Goal: Book appointment/travel/reservation

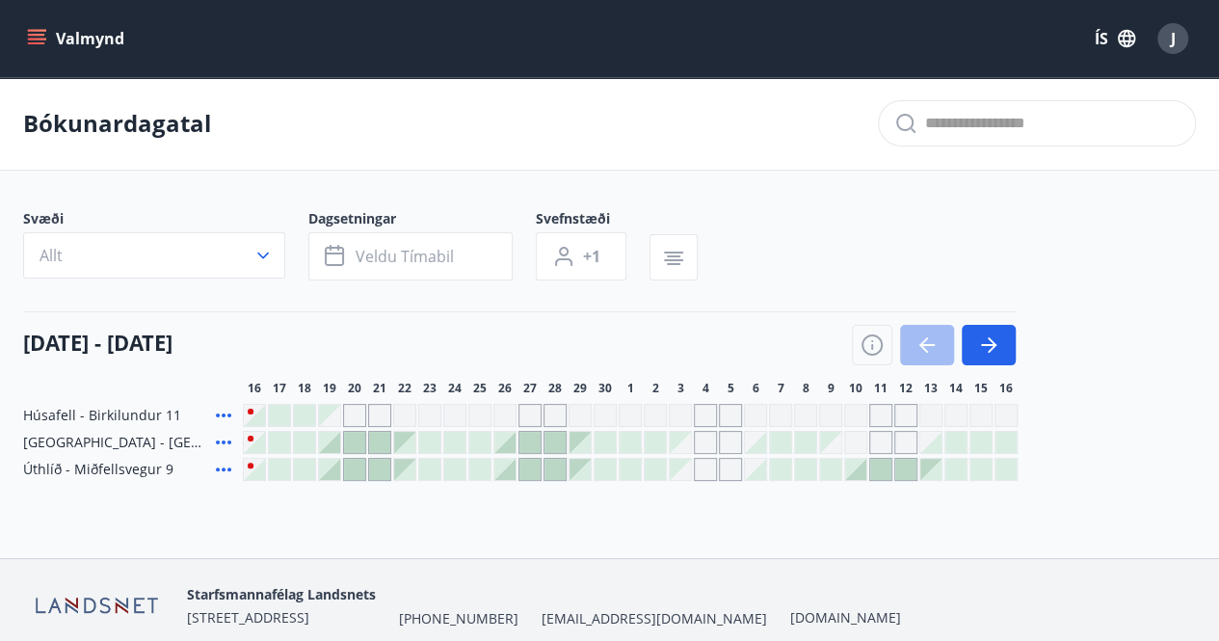
scroll to position [77, 0]
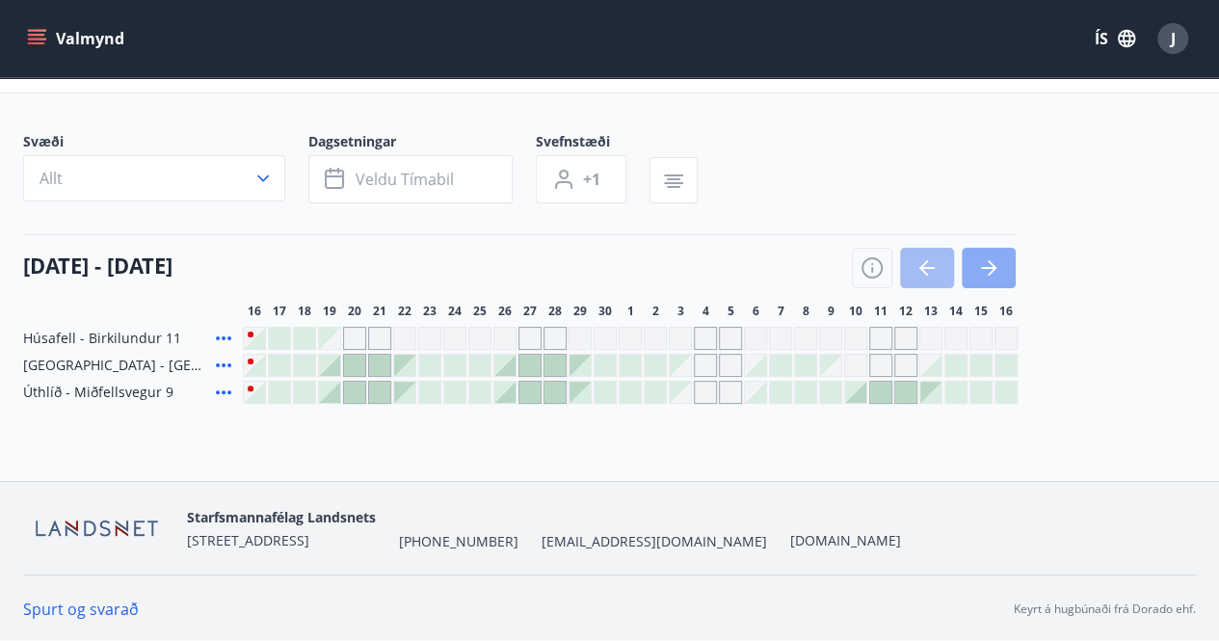
click at [1001, 264] on button "button" at bounding box center [989, 268] width 54 height 40
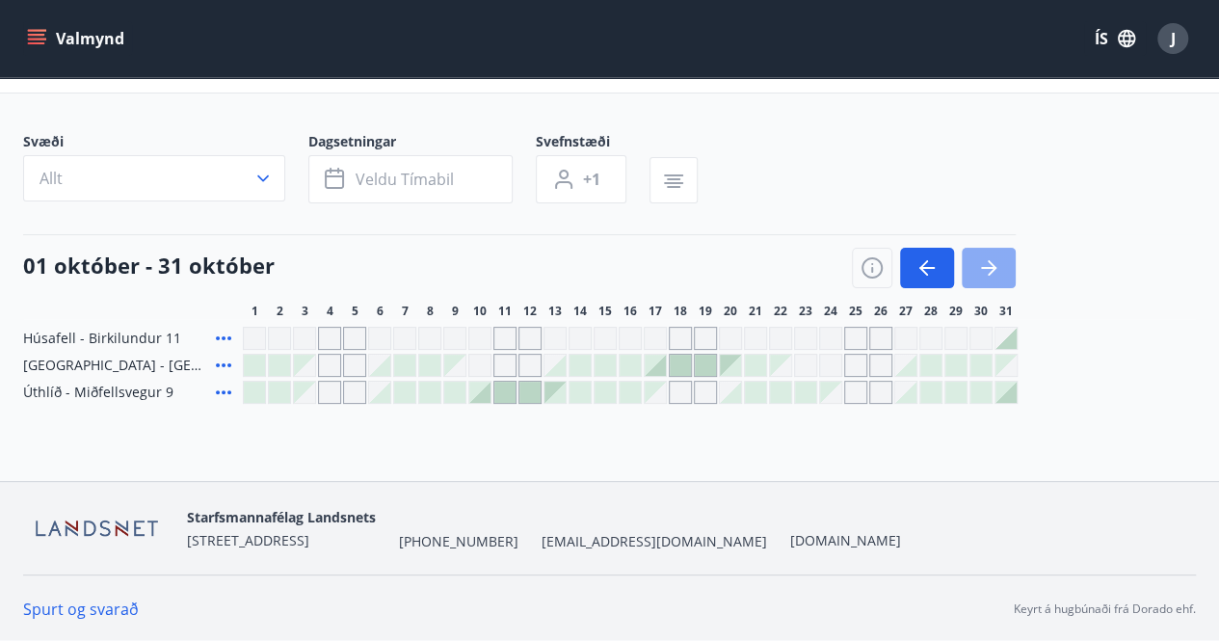
click at [999, 256] on icon "button" at bounding box center [988, 267] width 23 height 23
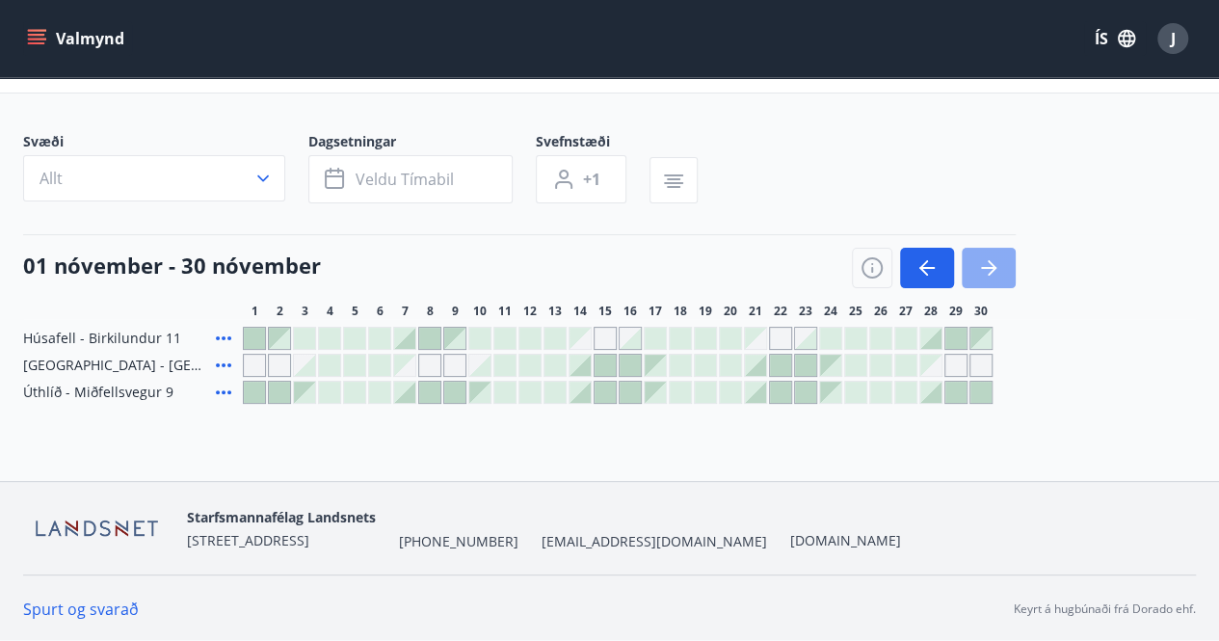
click at [1004, 280] on button "button" at bounding box center [989, 268] width 54 height 40
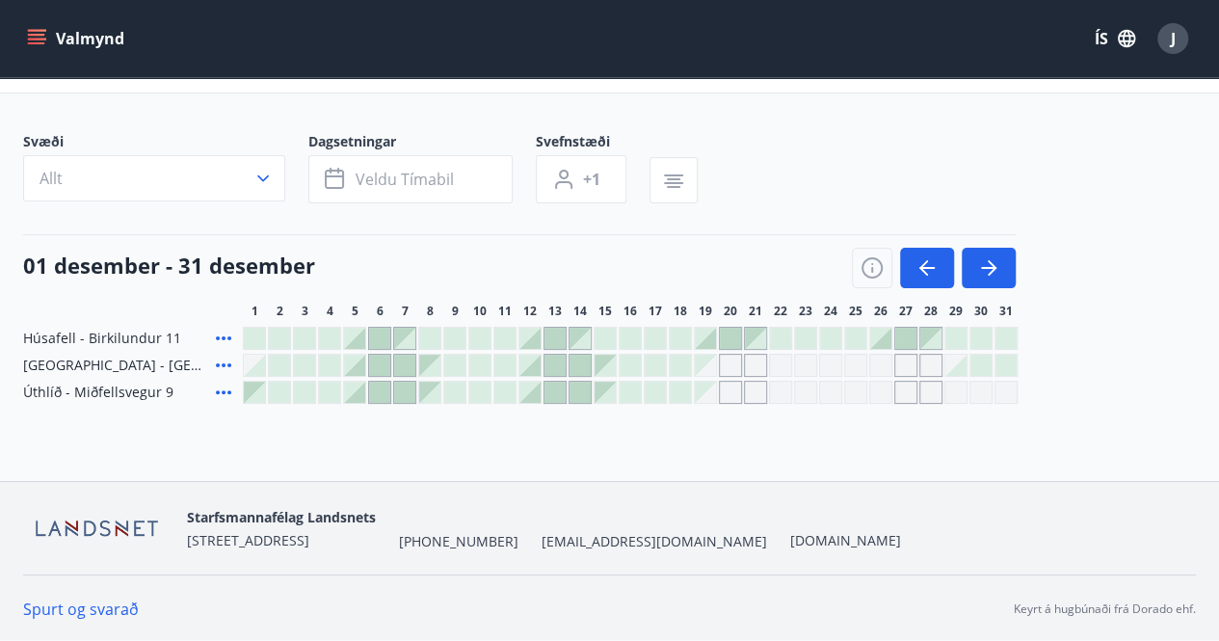
click at [977, 361] on div at bounding box center [981, 365] width 21 height 21
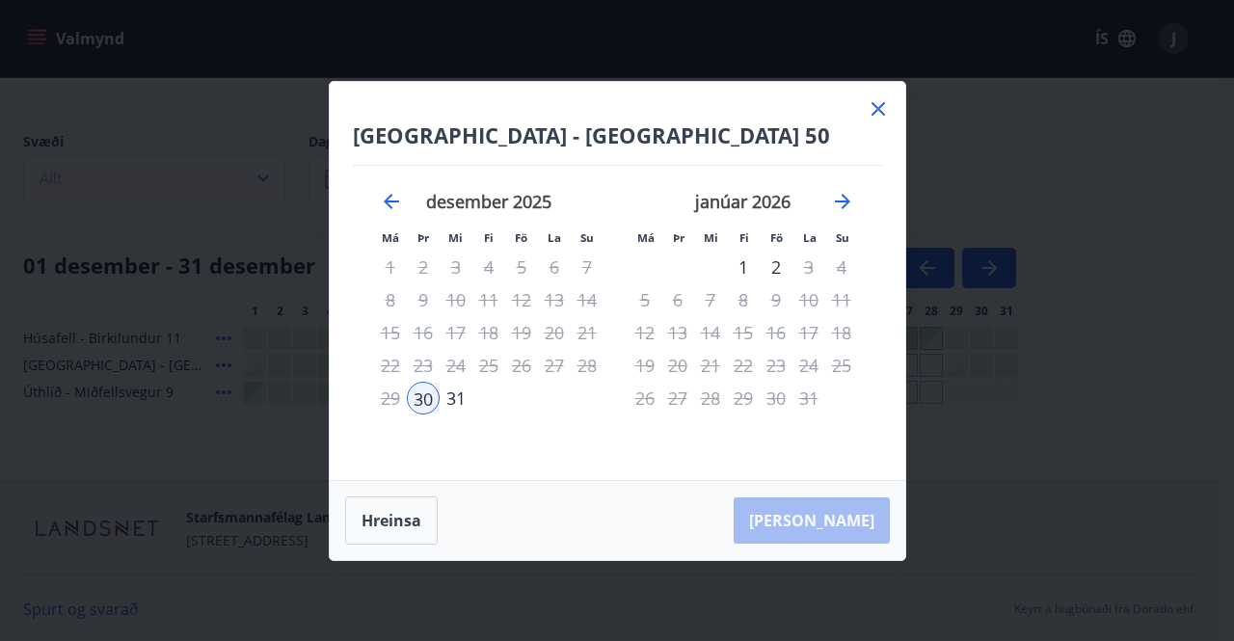
click at [873, 96] on div "[GEOGRAPHIC_DATA] - Klettaborg 50 Má Þr Mi Fi Fö La Su Má Þr Mi Fi Fö La Su [DA…" at bounding box center [618, 281] width 576 height 398
click at [876, 110] on icon at bounding box center [877, 108] width 13 height 13
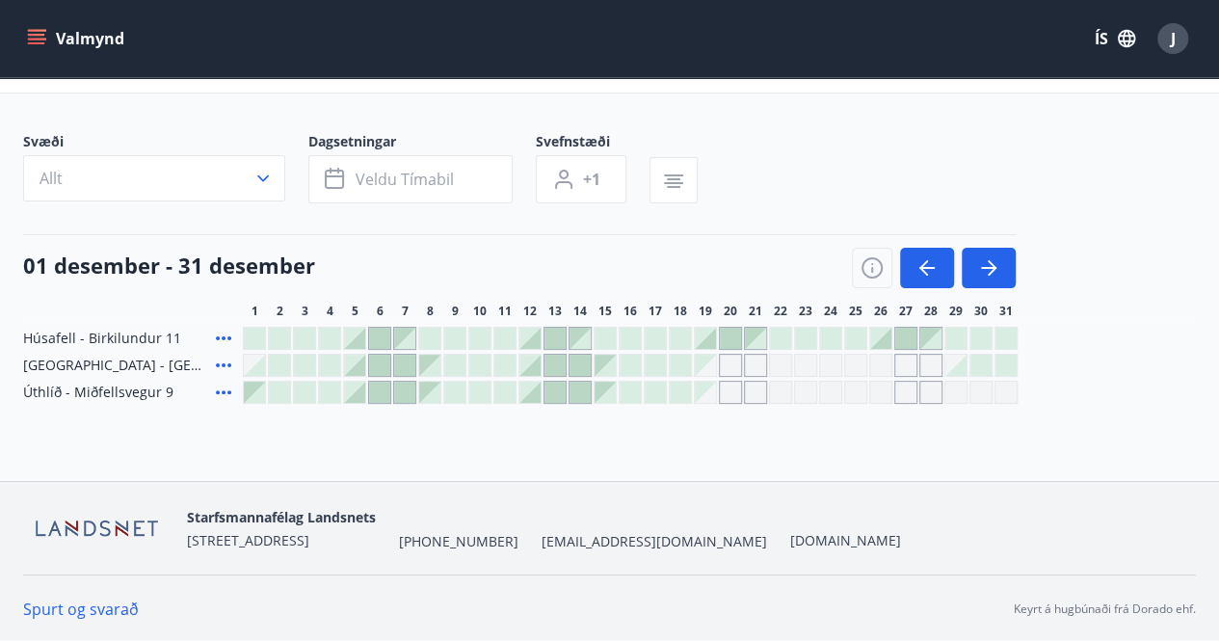
click at [962, 365] on div at bounding box center [956, 365] width 21 height 21
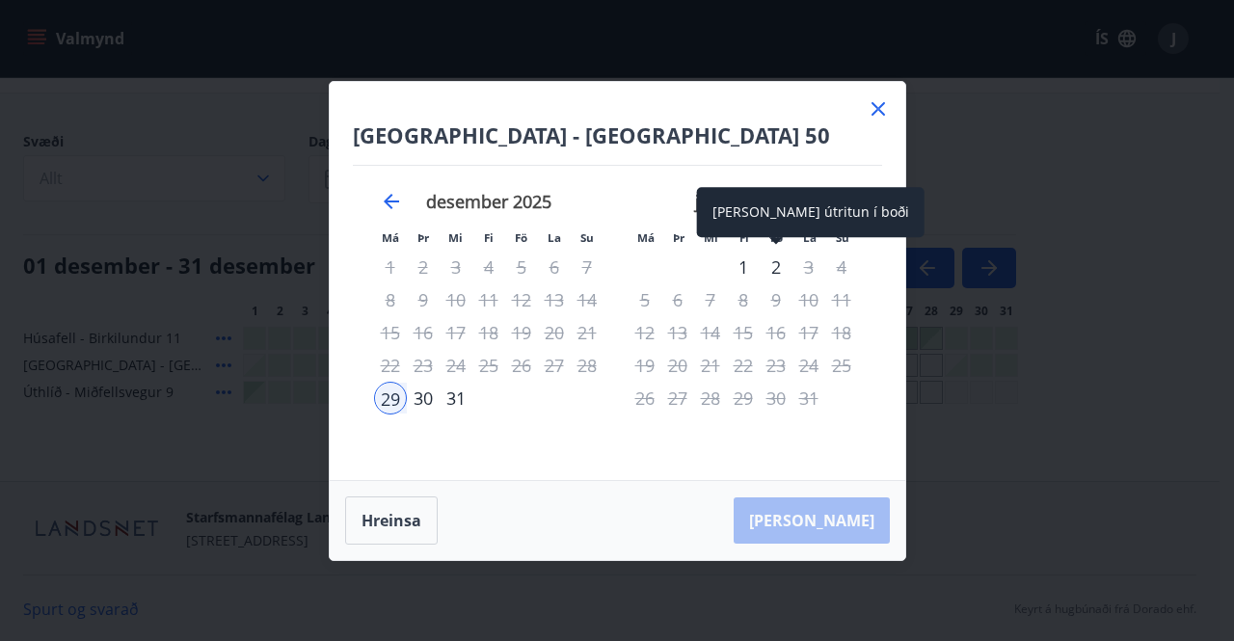
click at [774, 276] on div "2" at bounding box center [776, 267] width 33 height 33
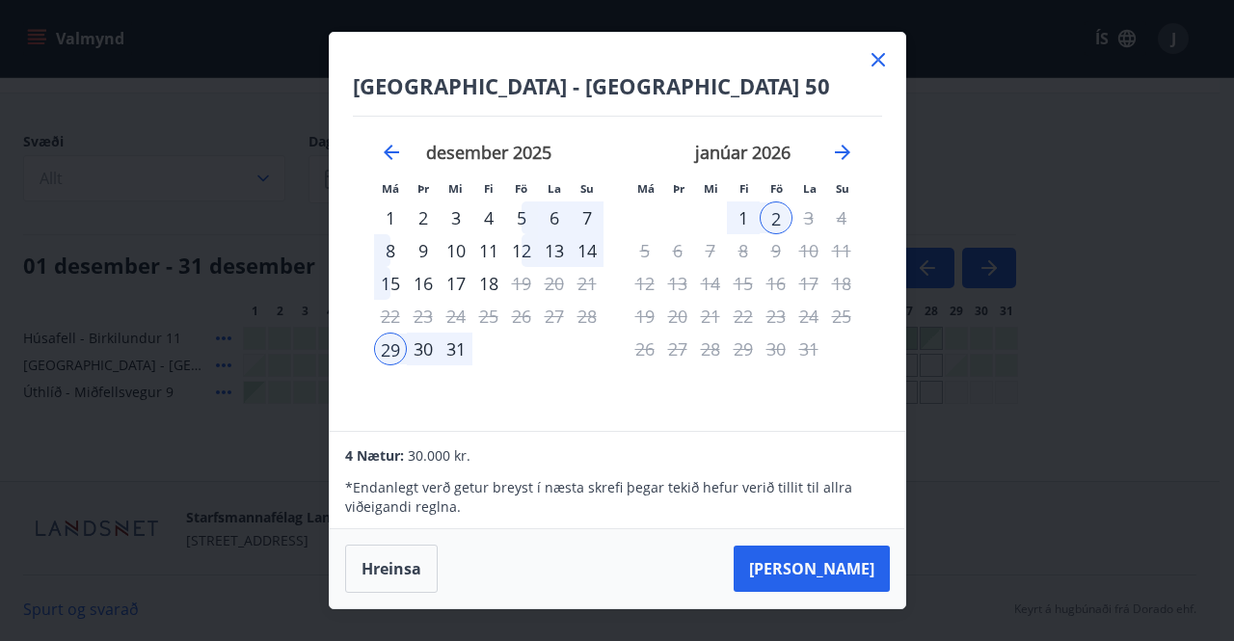
click at [879, 61] on icon at bounding box center [878, 59] width 23 height 23
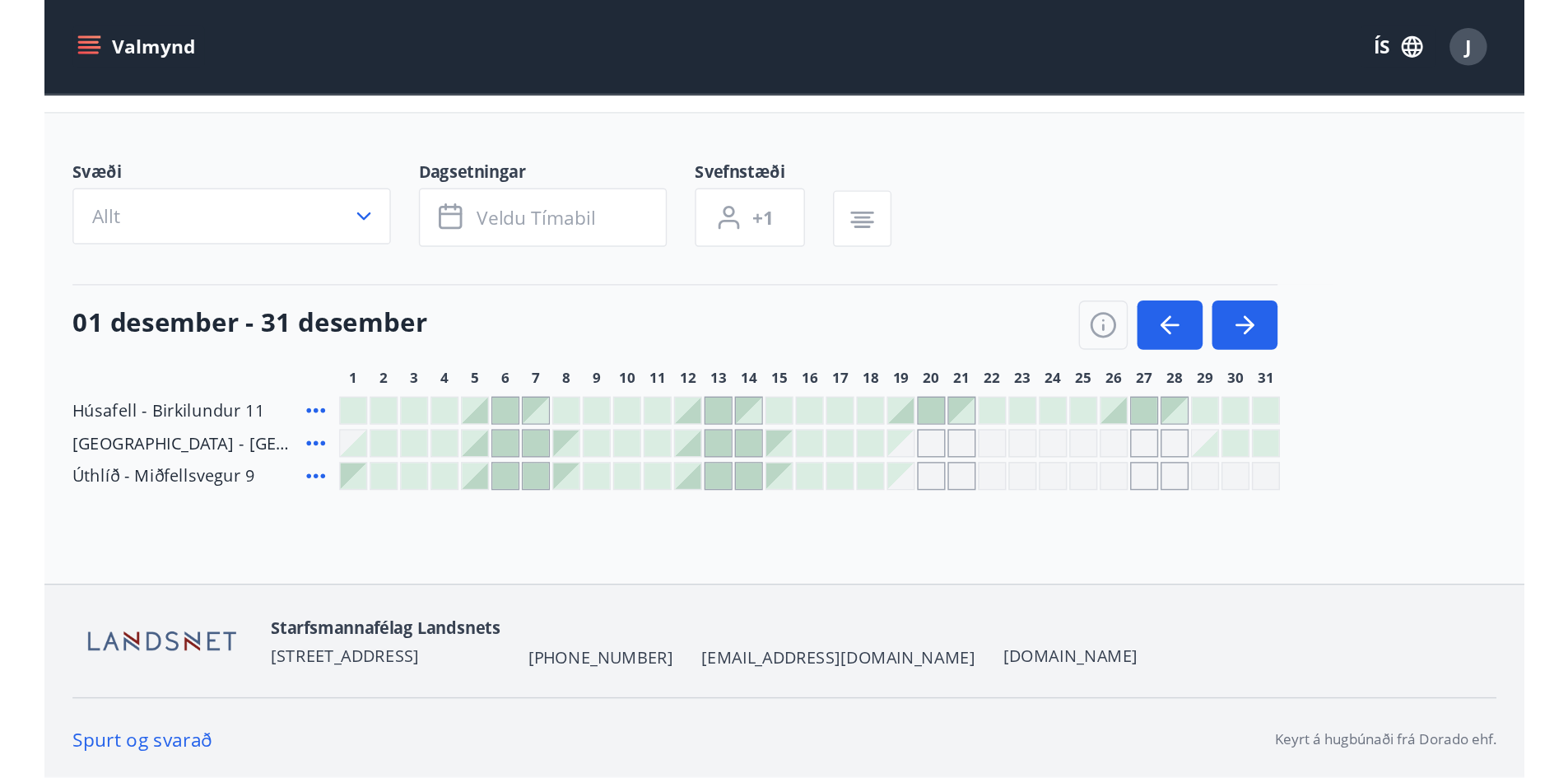
scroll to position [3, 0]
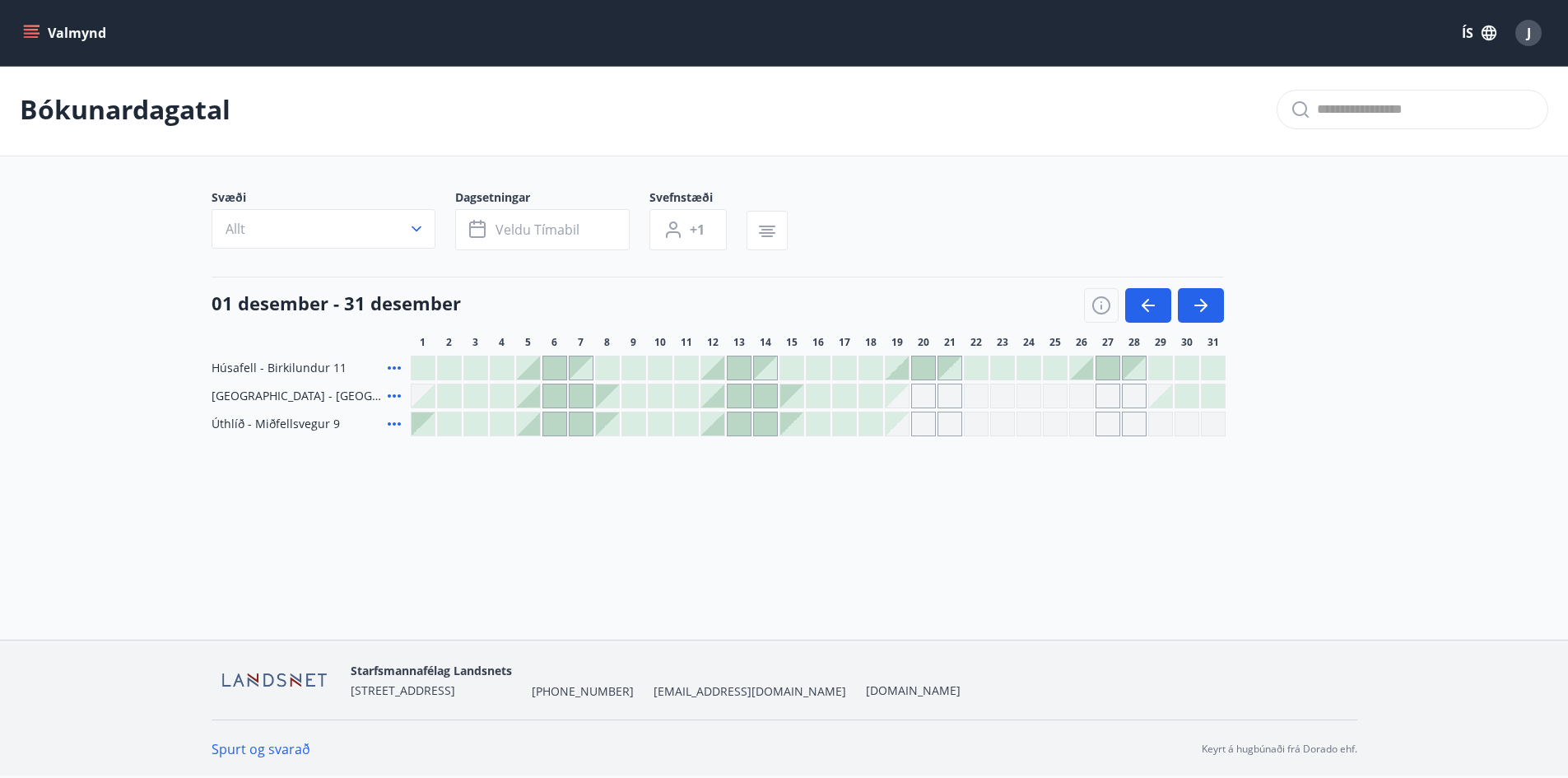
click at [1053, 394] on div at bounding box center [1187, 395] width 25 height 25
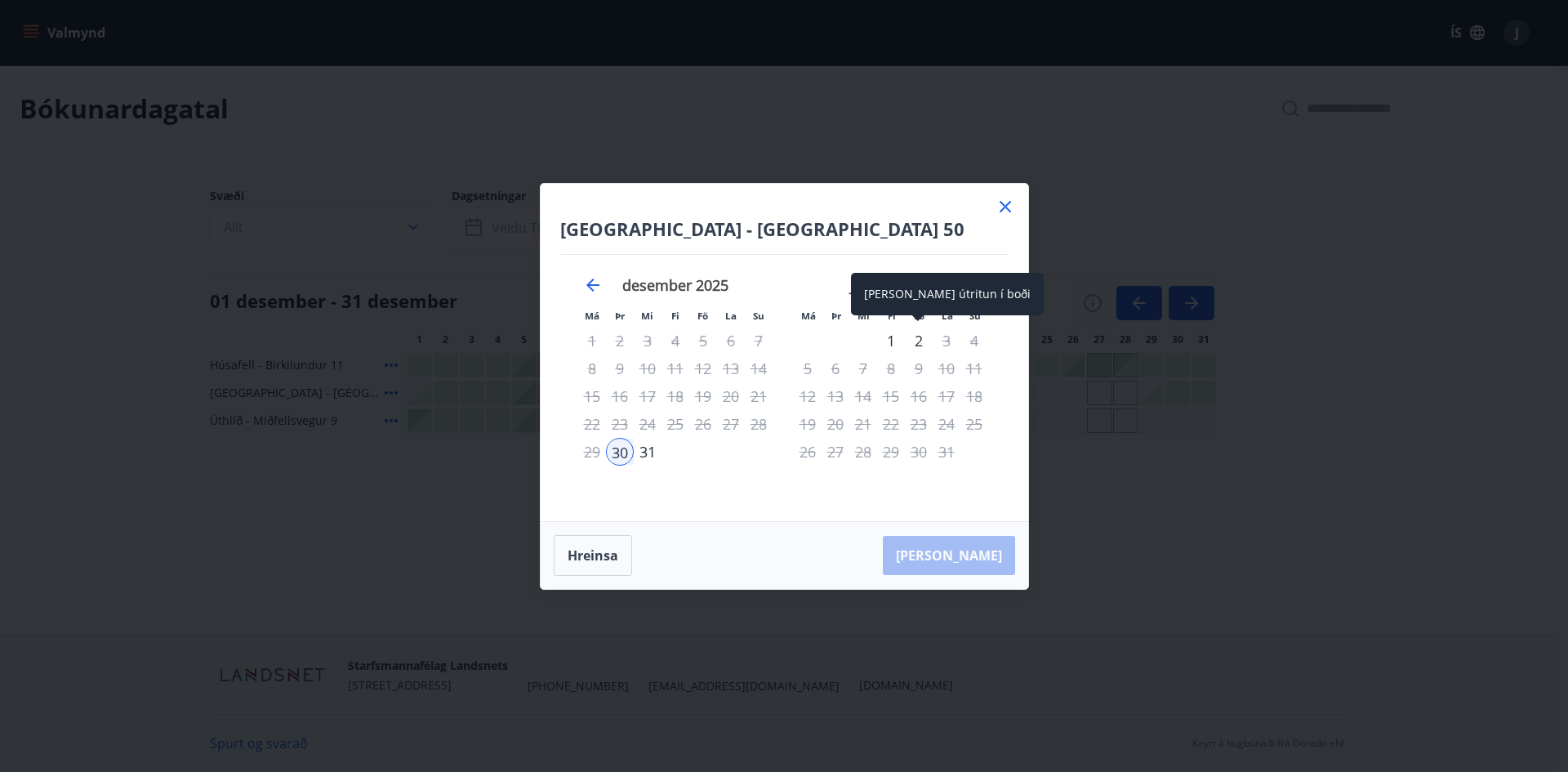
click at [924, 335] on div "2" at bounding box center [918, 341] width 28 height 28
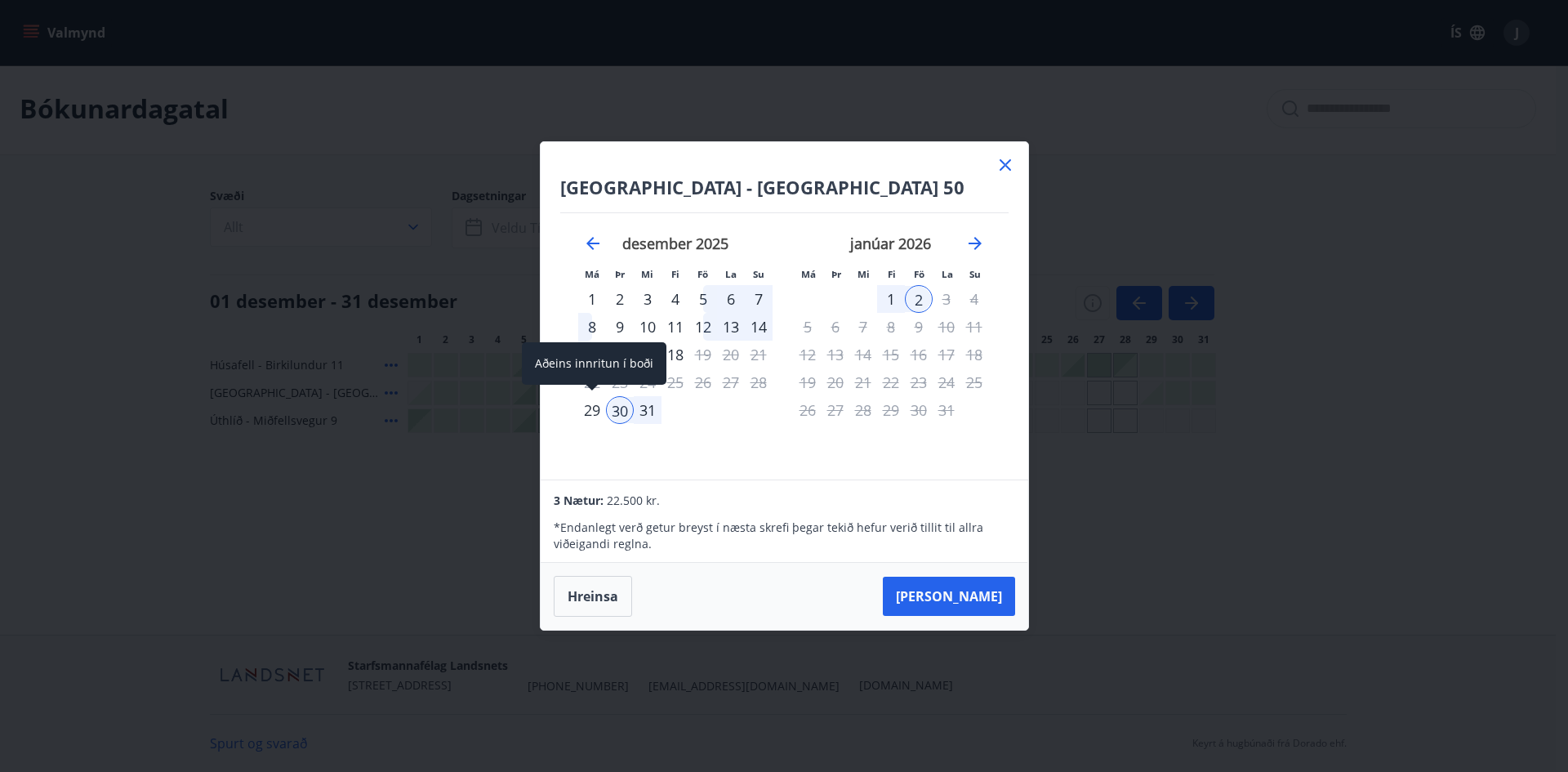
click at [603, 412] on div "29" at bounding box center [592, 410] width 28 height 28
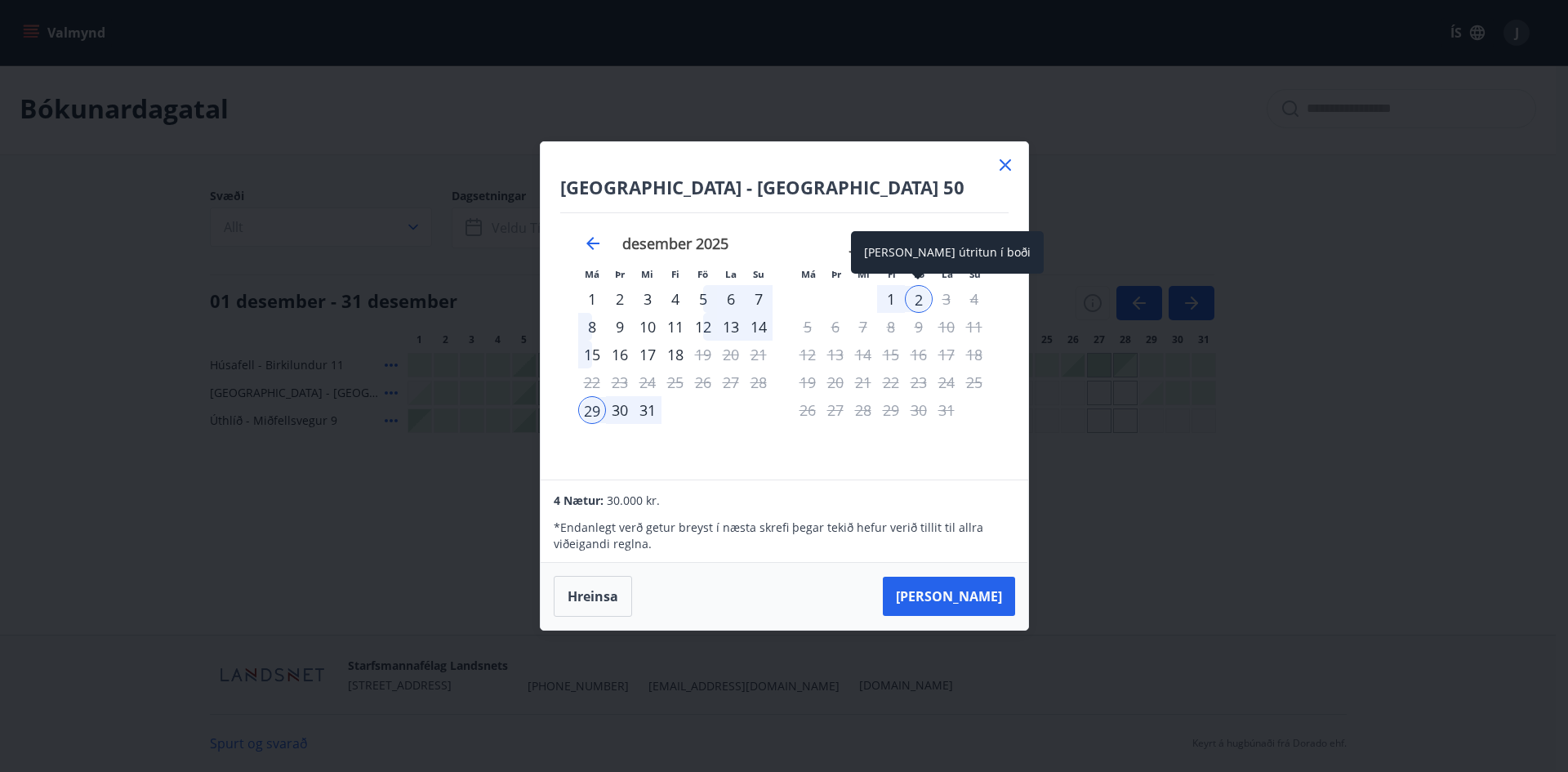
click at [920, 299] on div "2" at bounding box center [918, 298] width 28 height 28
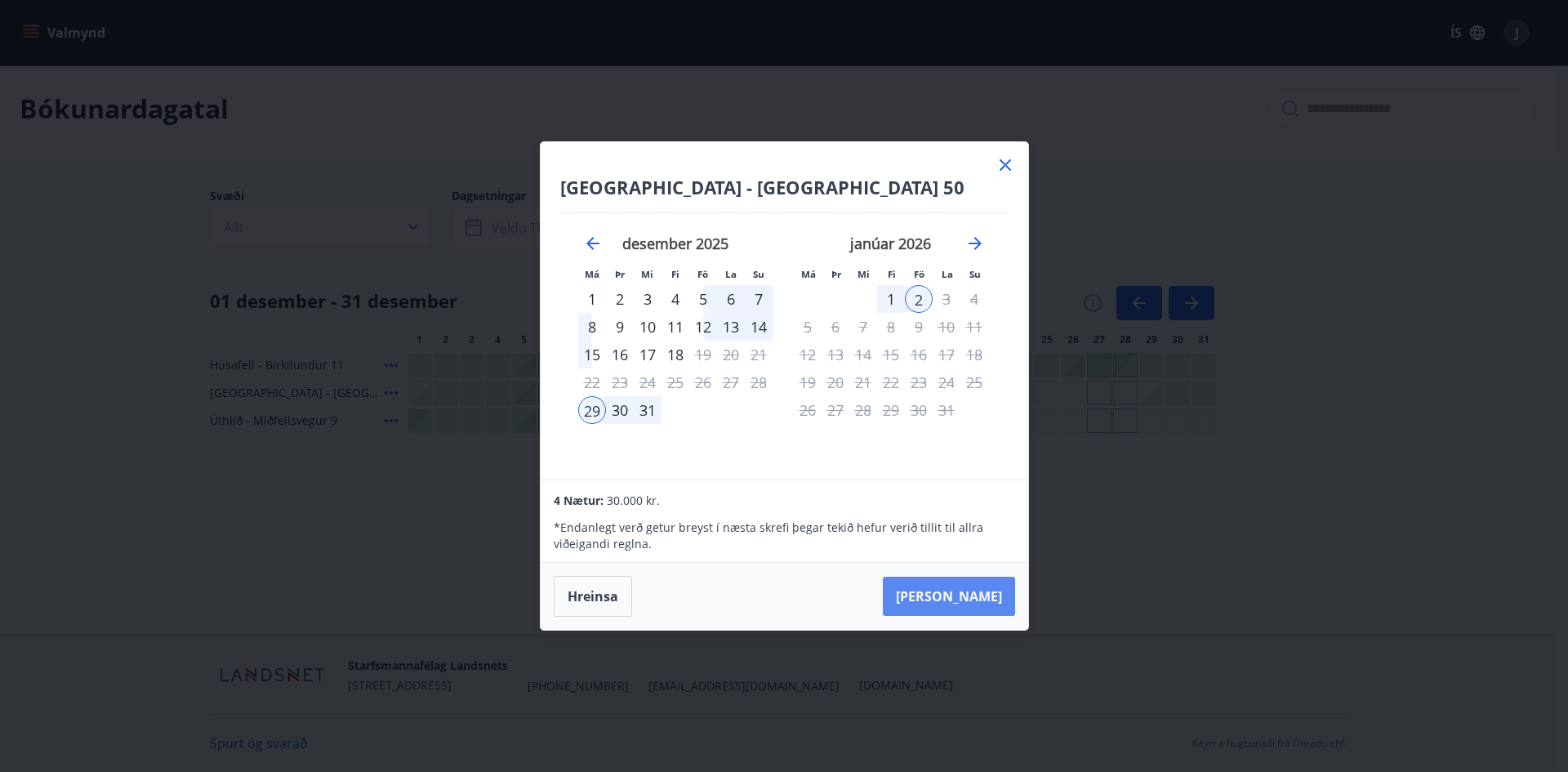
click at [968, 542] on button "[PERSON_NAME]" at bounding box center [949, 597] width 132 height 39
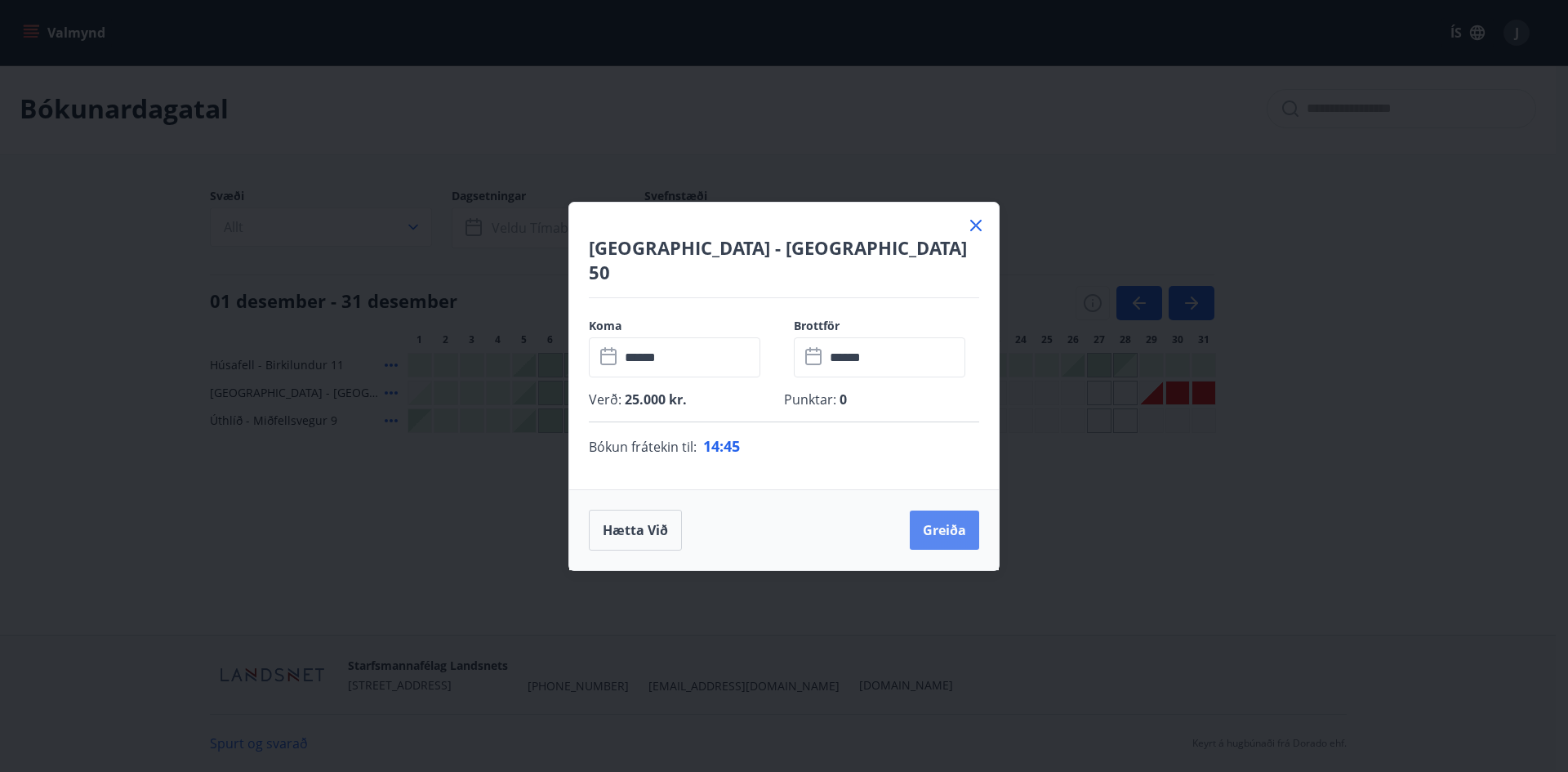
click at [967, 525] on button "Greiða" at bounding box center [945, 530] width 69 height 39
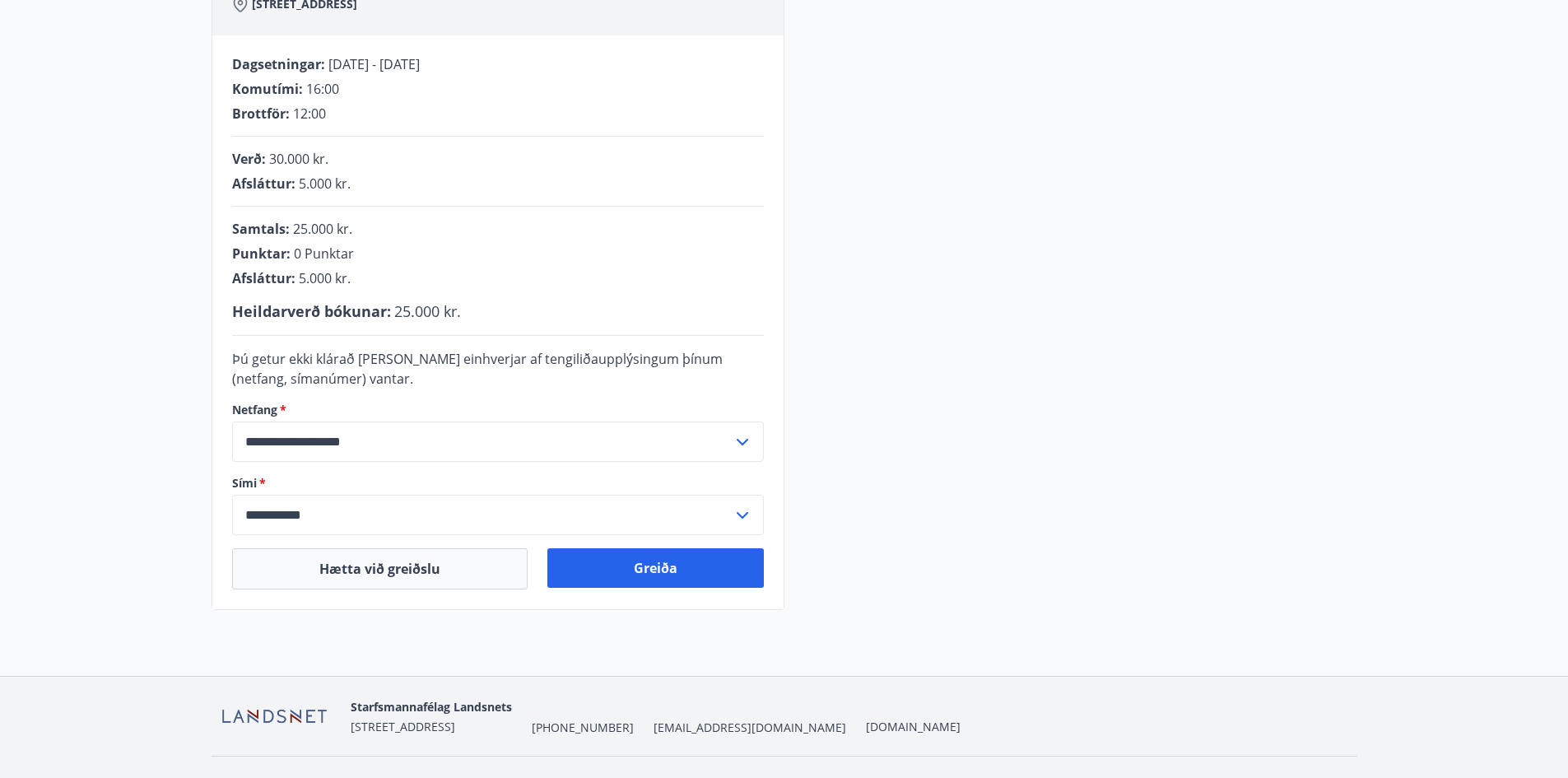
scroll to position [331, 0]
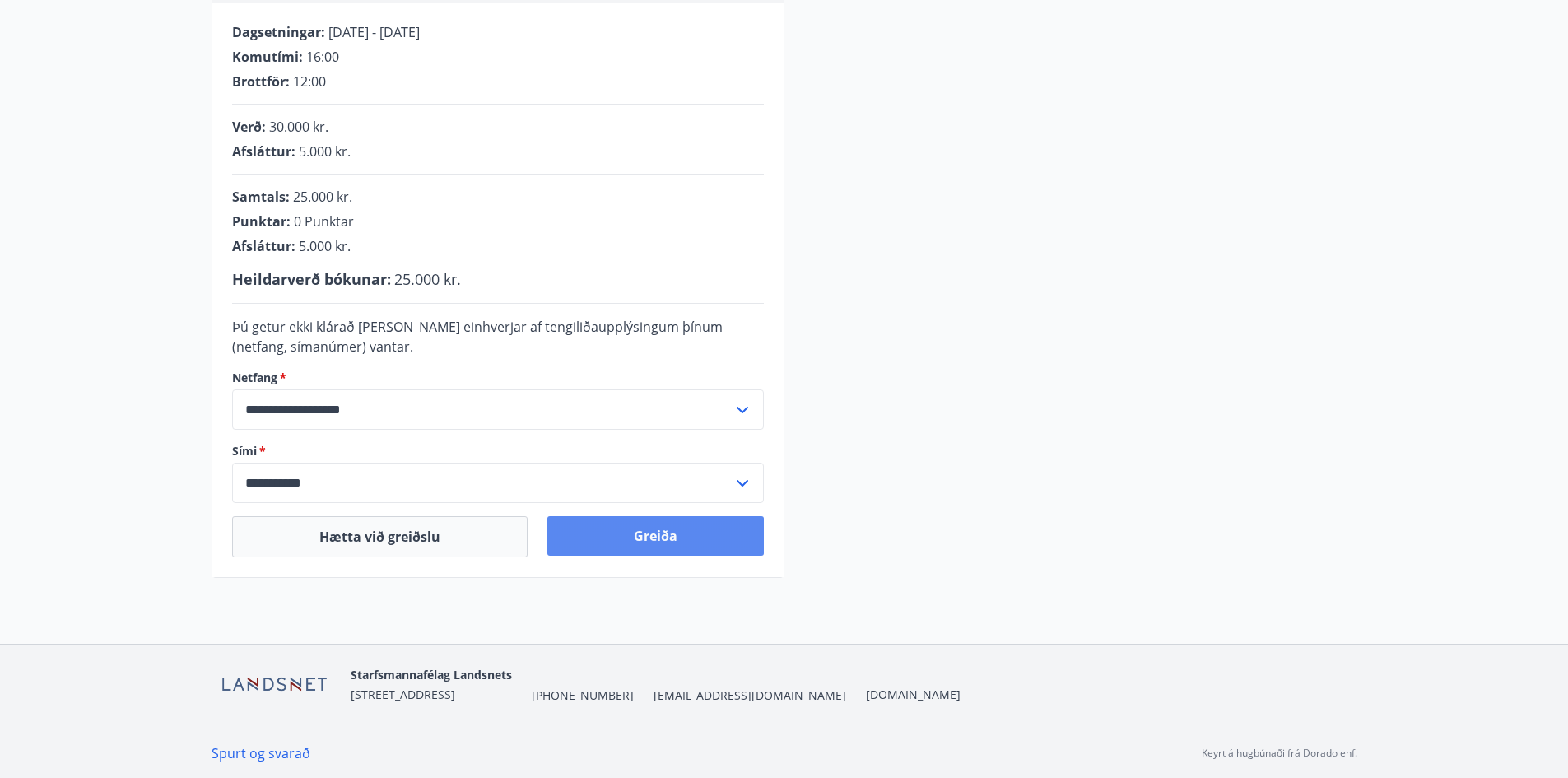
click at [651, 541] on button "Greiða" at bounding box center [656, 535] width 217 height 39
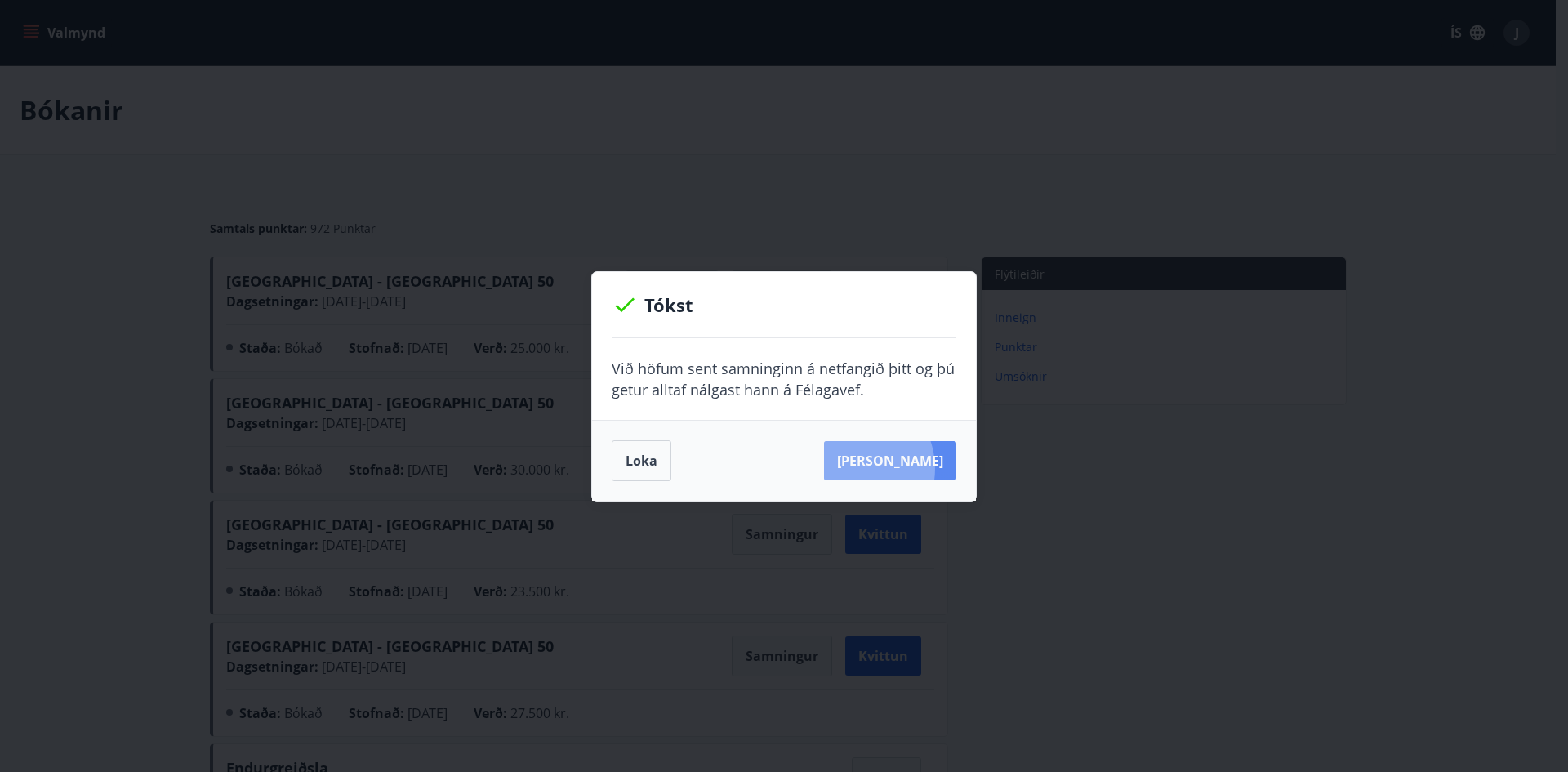
click at [875, 468] on button "[PERSON_NAME]" at bounding box center [890, 461] width 132 height 39
click at [889, 457] on button "[PERSON_NAME]" at bounding box center [890, 461] width 132 height 39
click at [644, 463] on button "Loka" at bounding box center [641, 461] width 59 height 41
